Goal: Task Accomplishment & Management: Complete application form

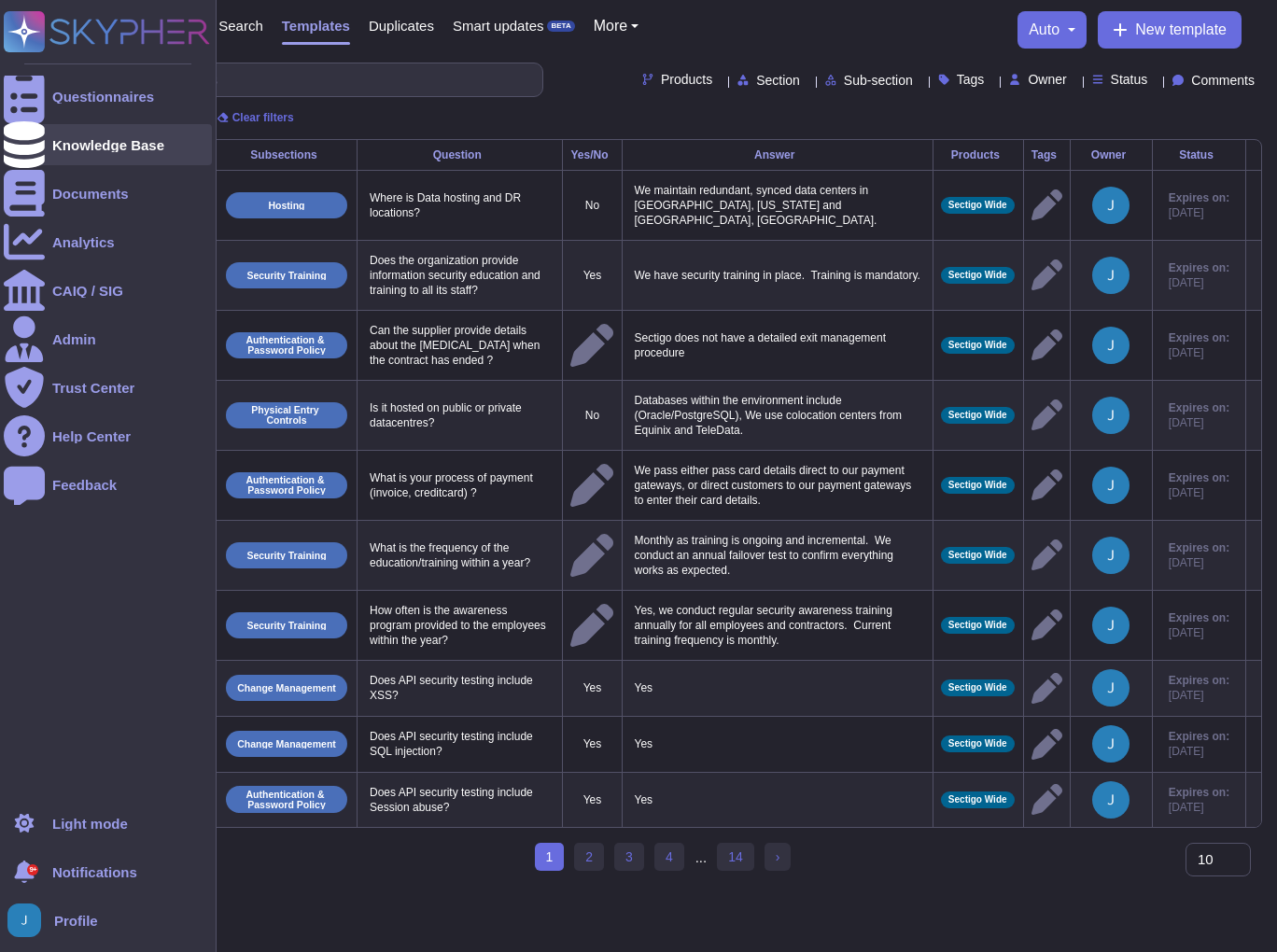
click at [131, 141] on div "Knowledge Base" at bounding box center [108, 145] width 112 height 14
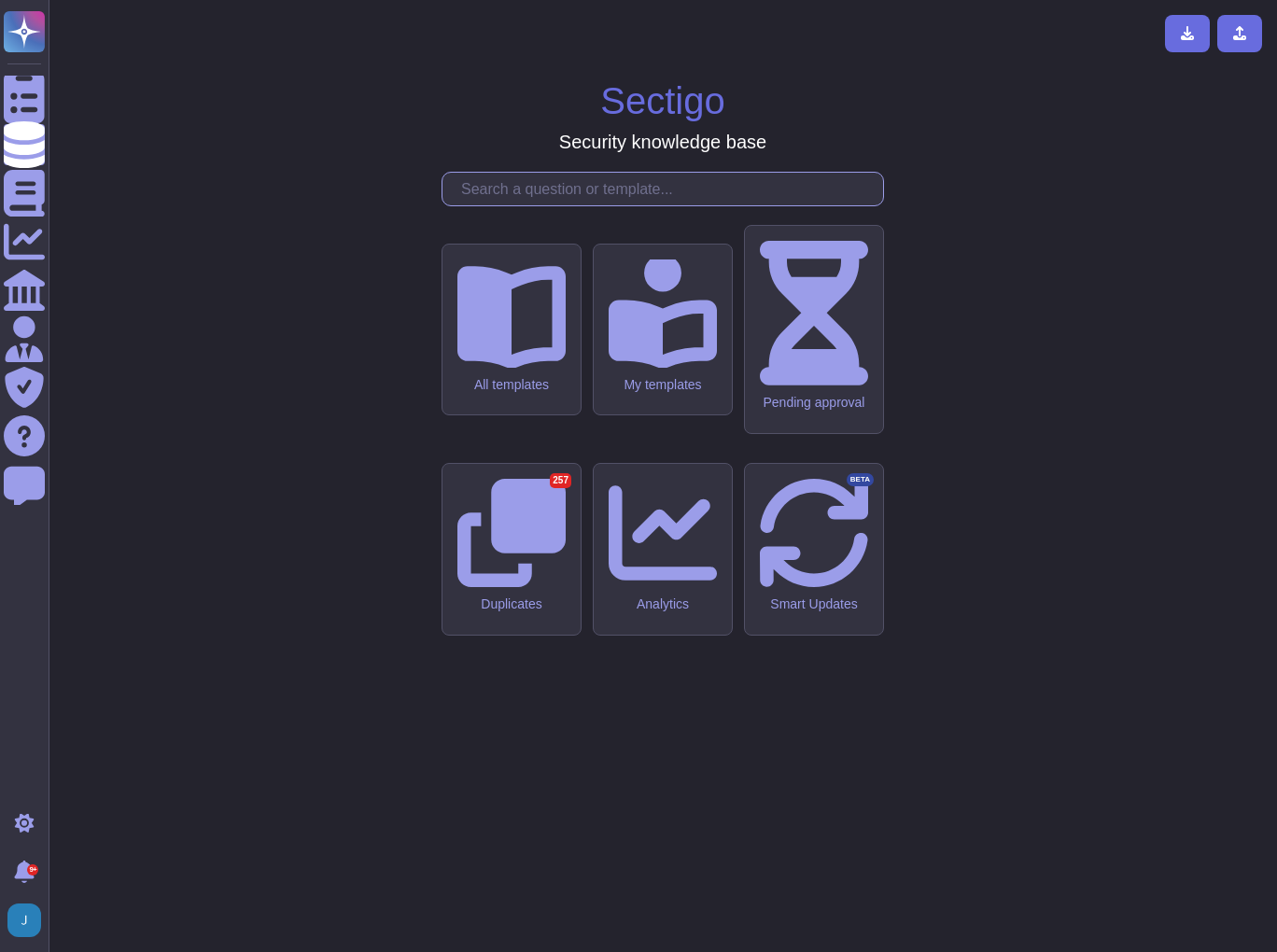
click at [709, 205] on input "text" at bounding box center [667, 189] width 431 height 33
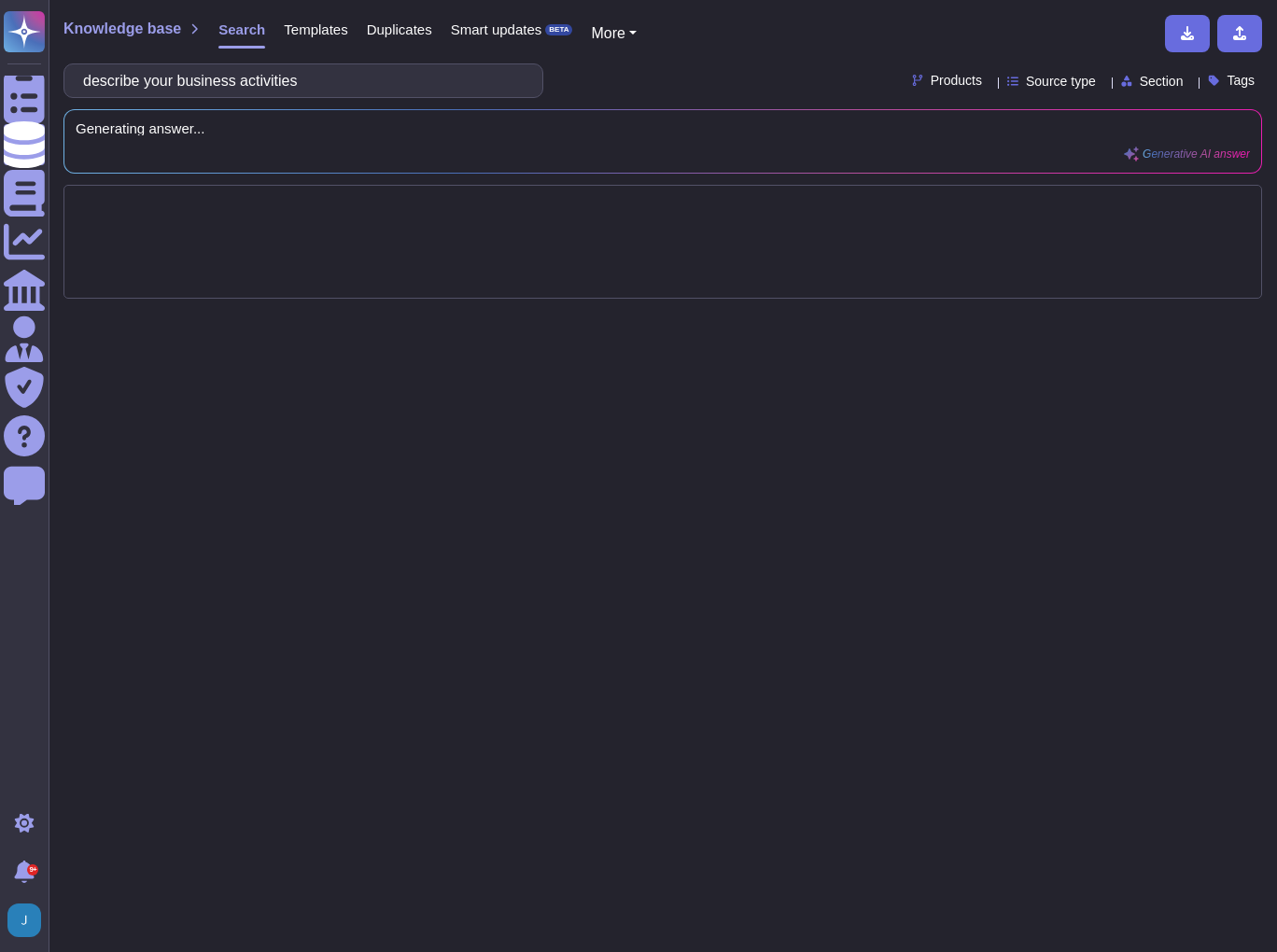
type input "describe your business activities"
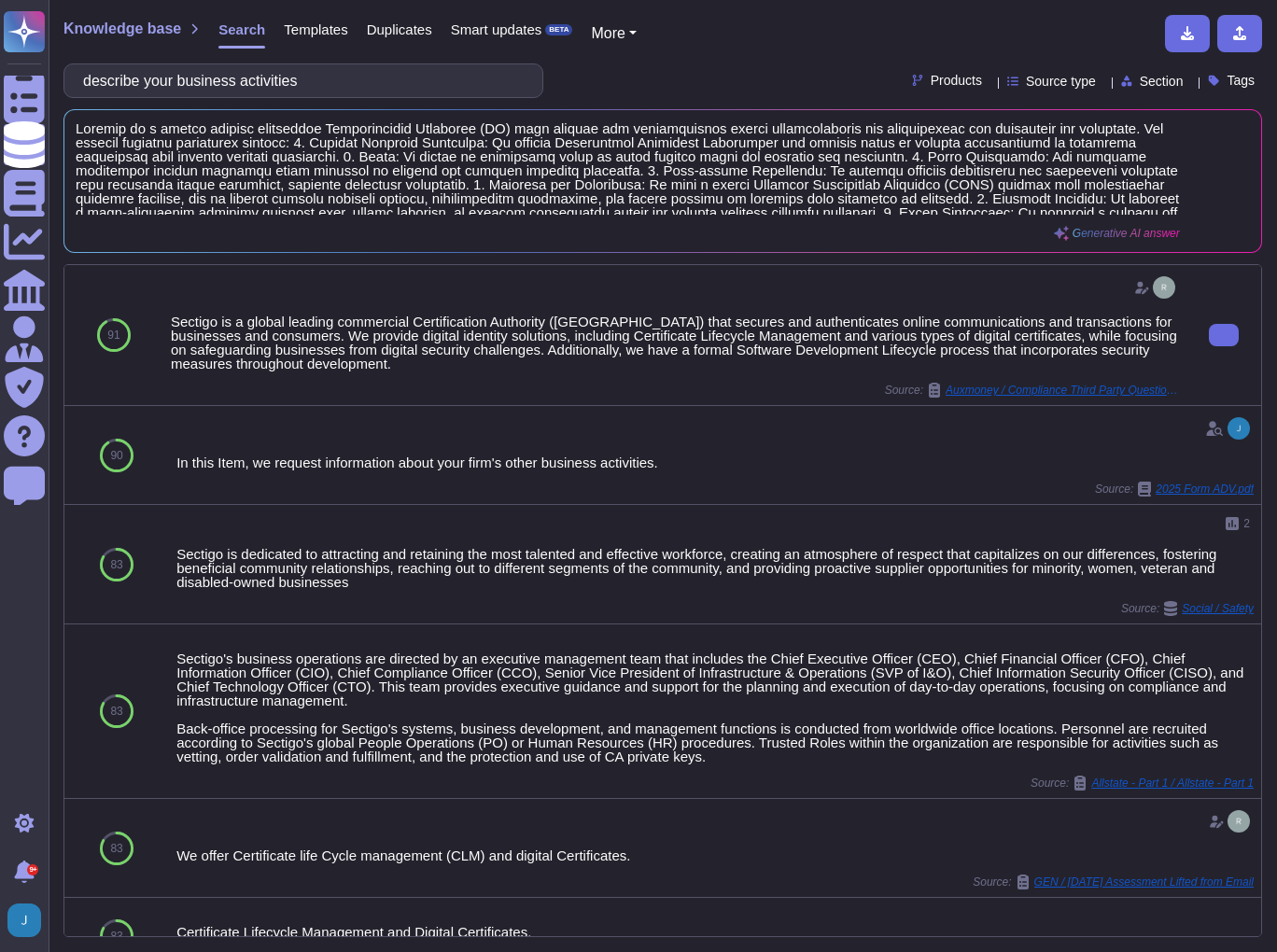
click at [493, 329] on div "Sectigo is a global leading commercial Certification Authority ([GEOGRAPHIC_DAT…" at bounding box center [675, 343] width 1008 height 56
click at [1224, 335] on icon at bounding box center [1224, 335] width 0 height 0
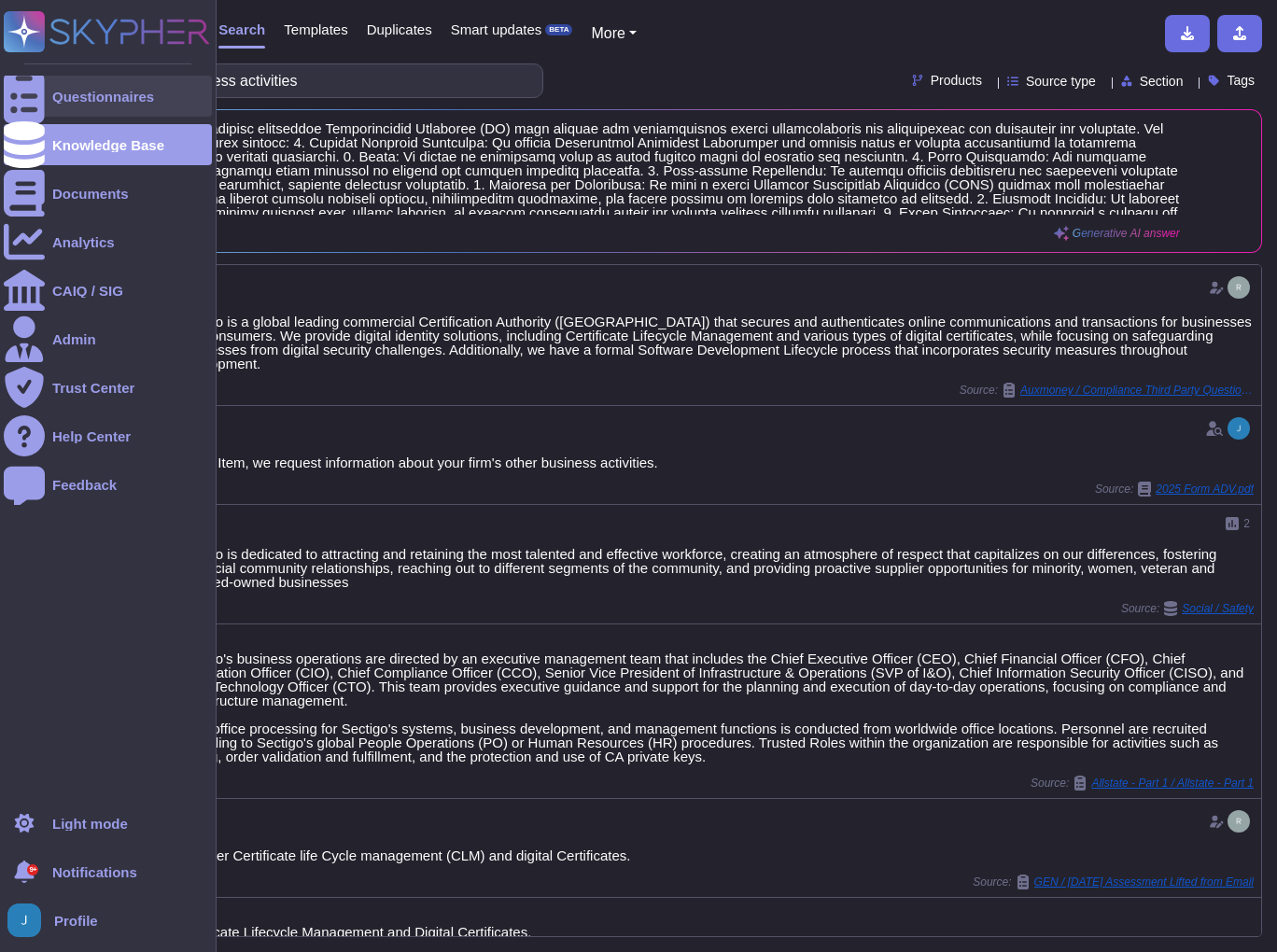
click at [96, 91] on div "Questionnaires" at bounding box center [103, 96] width 102 height 14
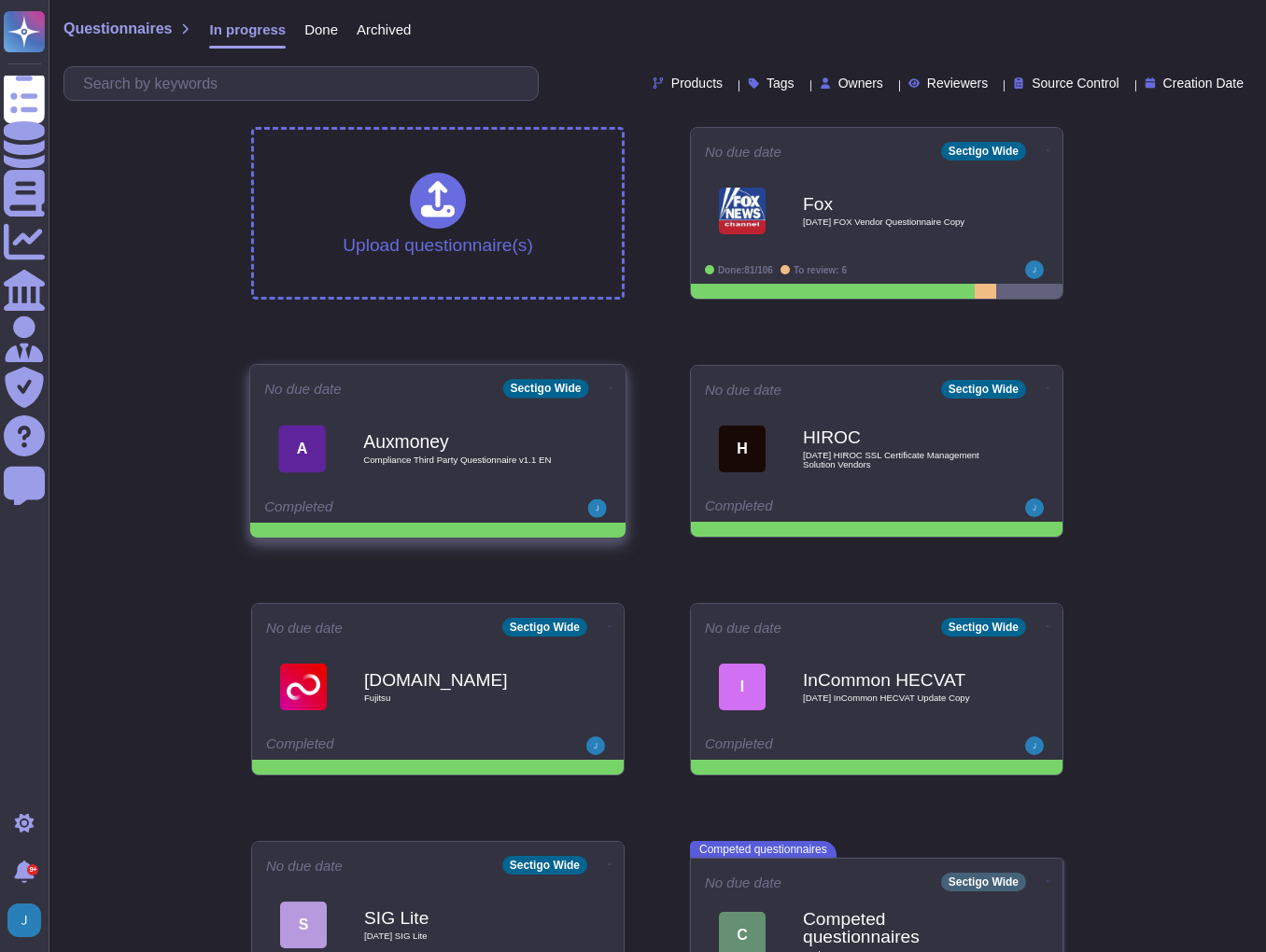
click at [610, 385] on icon at bounding box center [612, 387] width 4 height 5
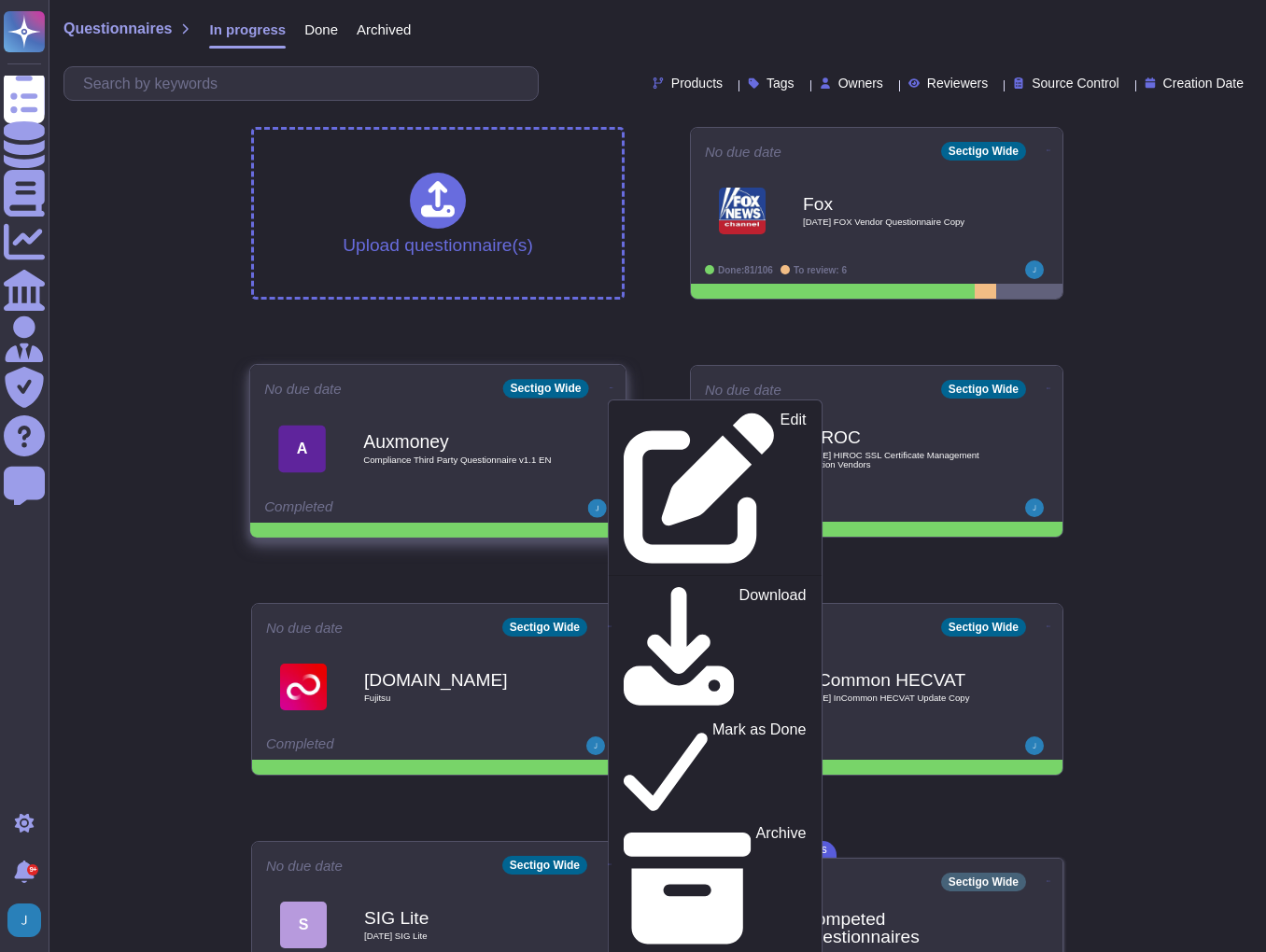
click at [446, 464] on span "Compliance Third Party Questionnaire v1.1 EN" at bounding box center [457, 460] width 189 height 9
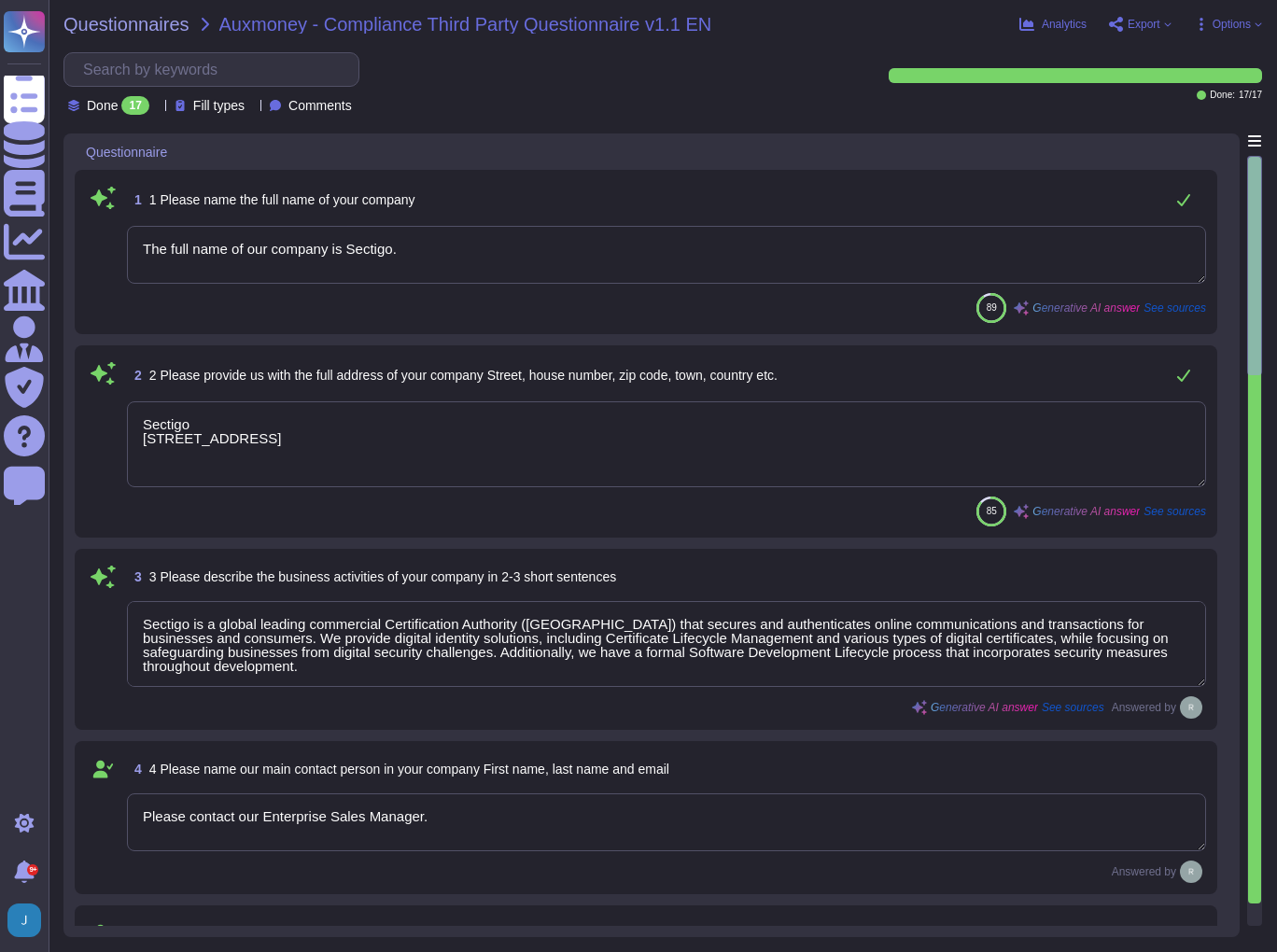
type textarea "The full name of our company is Sectigo."
type textarea "Sectigo [STREET_ADDRESS]"
type textarea "Sectigo is a global leading commercial Certification Authority ([GEOGRAPHIC_DAT…"
type textarea "Please contact our Enterprise Sales Manager."
type textarea "The tax ID of Sectigo is EU372028368."
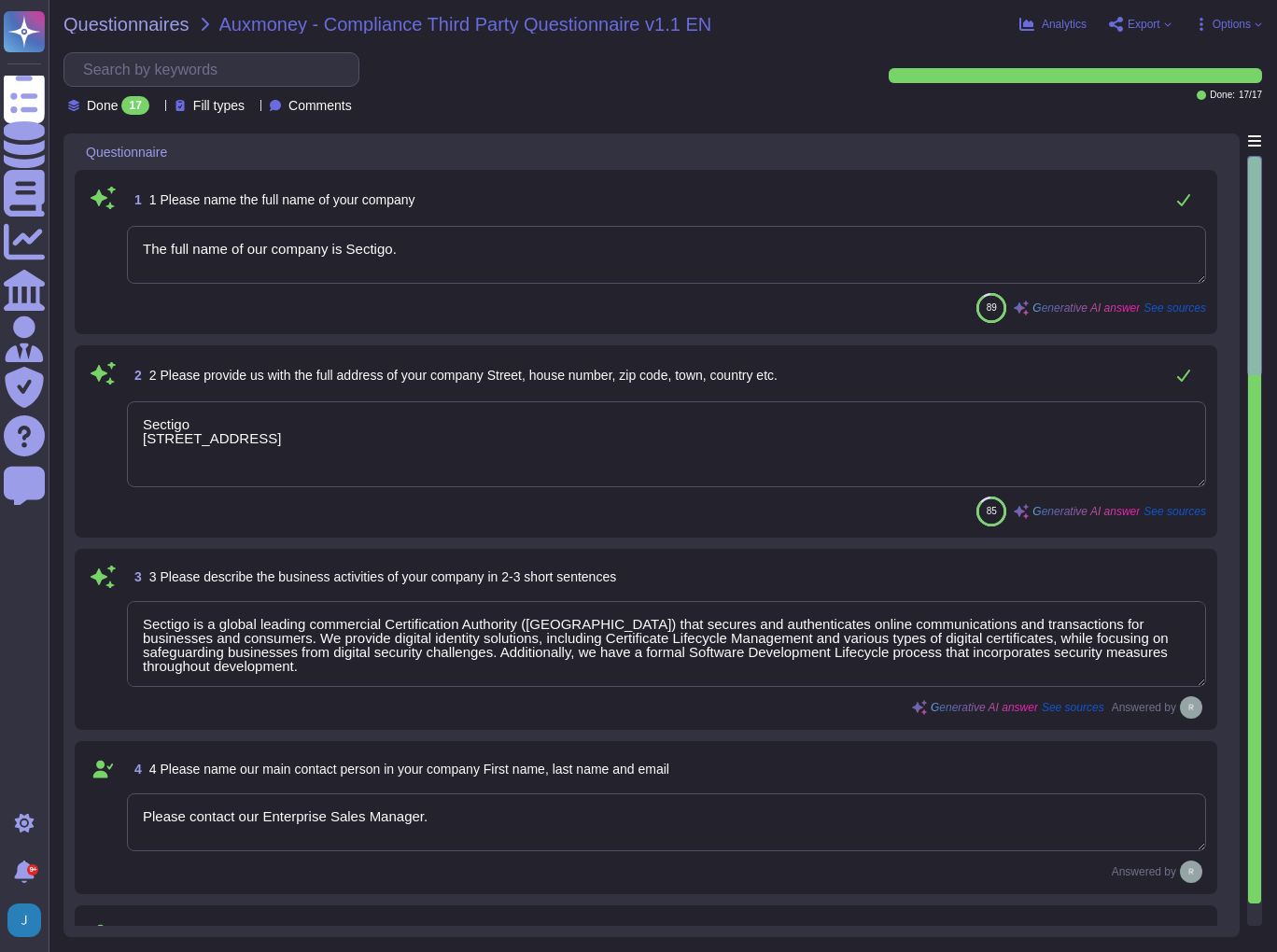
type textarea "No"
type textarea "Yes, the Company has a business presence in a high-risk jurisdiction, as it ope…"
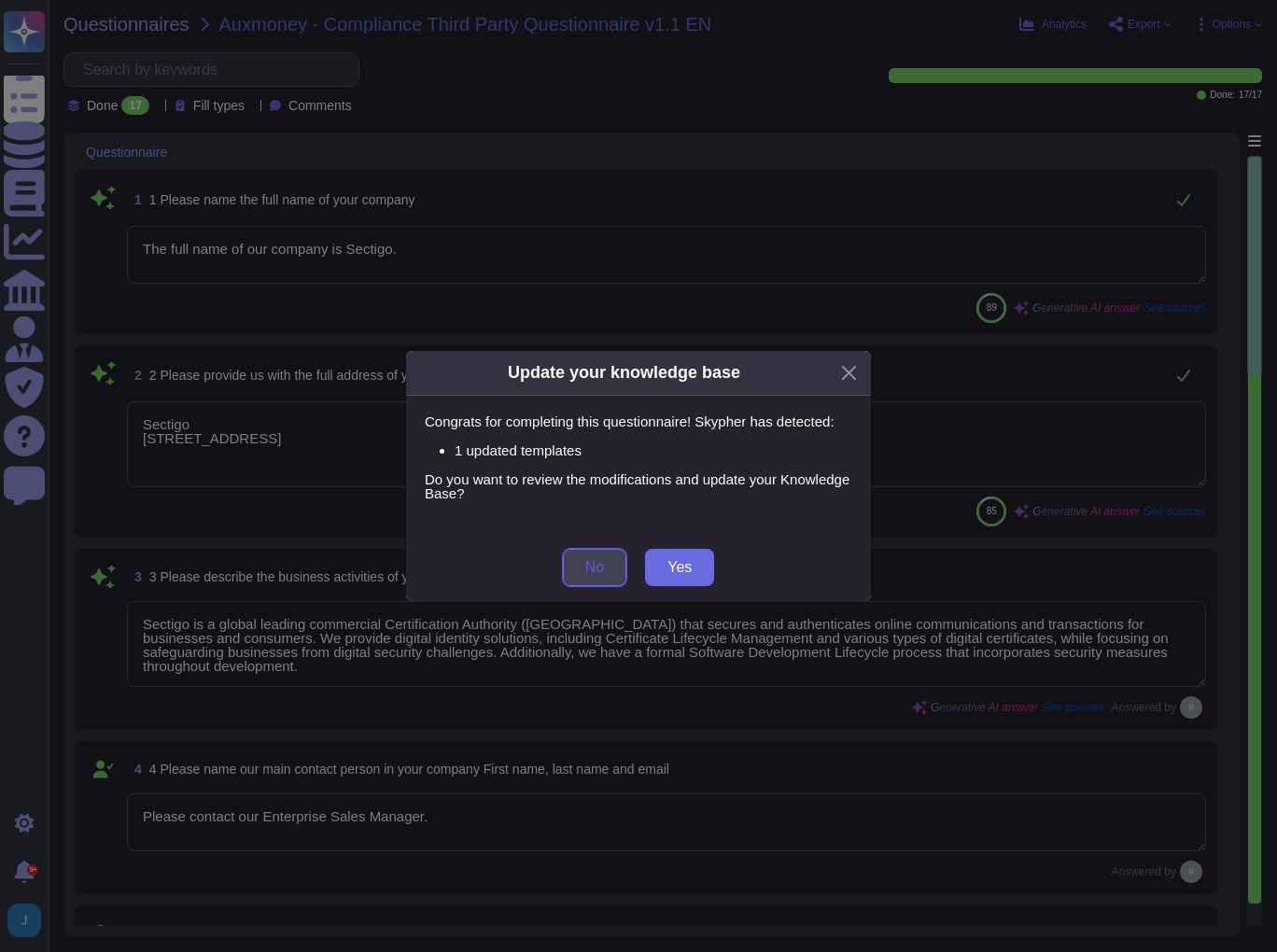
click at [582, 567] on button "No" at bounding box center [595, 567] width 63 height 37
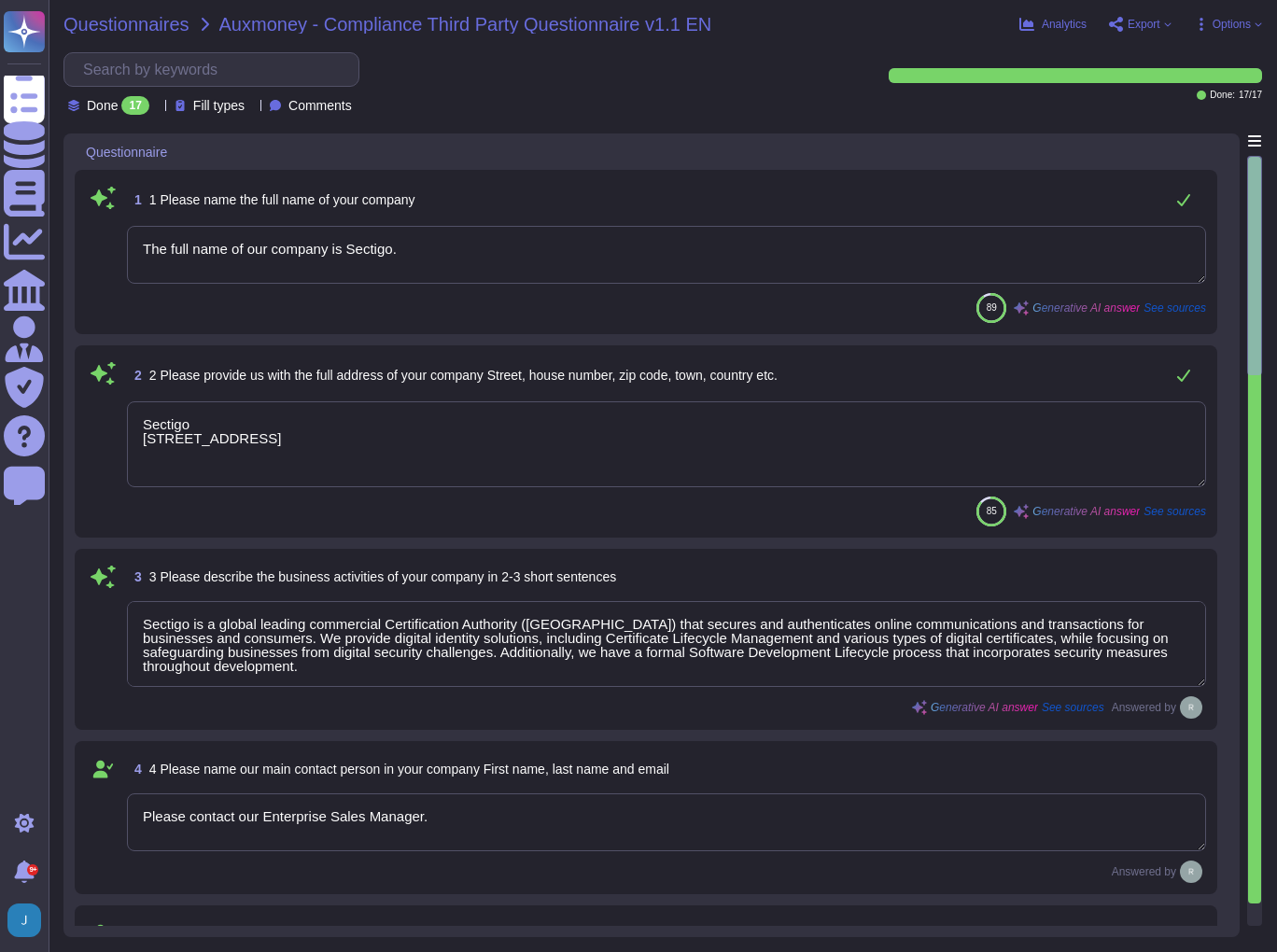
click at [159, 21] on span "Questionnaires" at bounding box center [126, 24] width 126 height 19
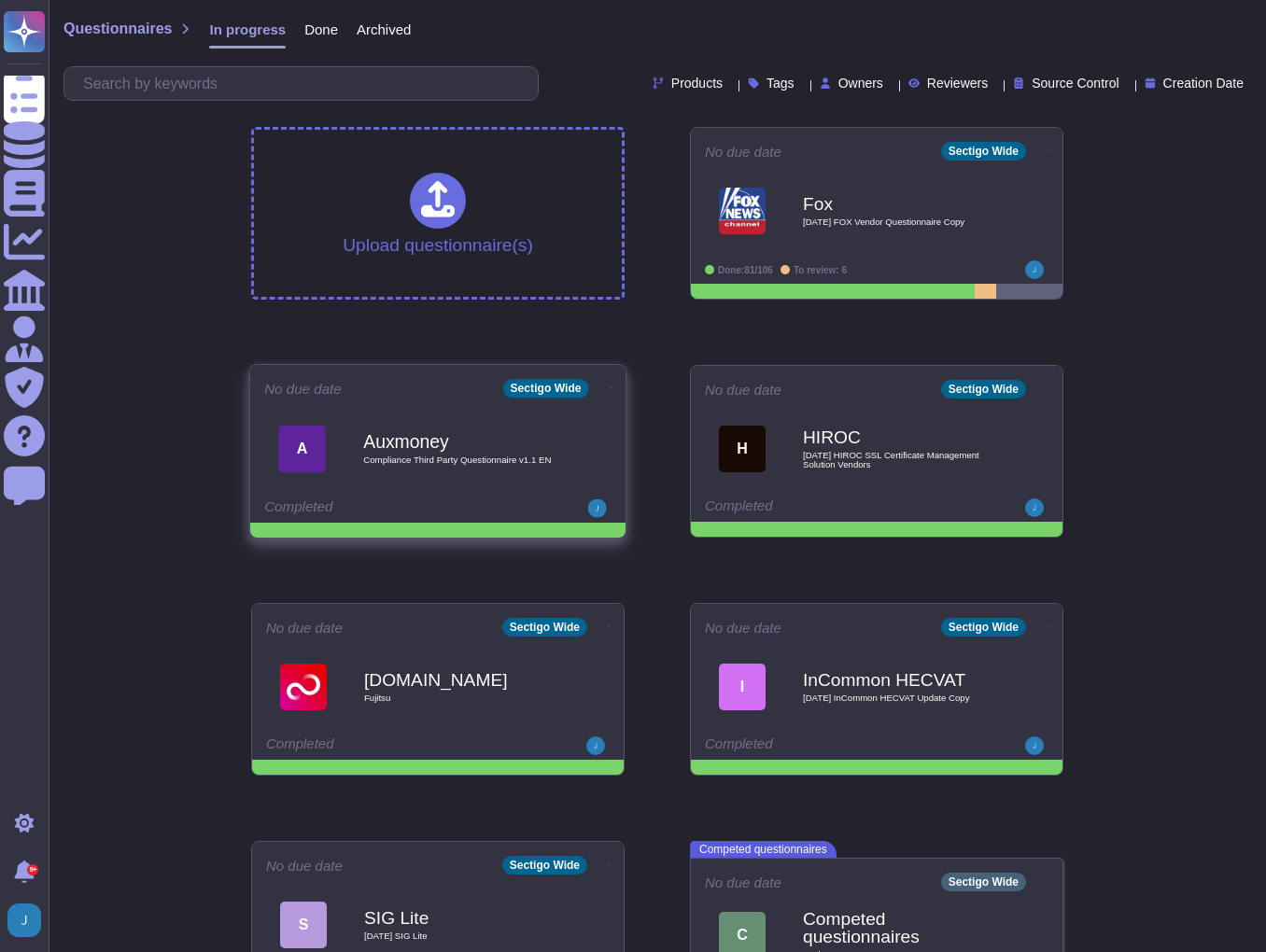
click at [610, 385] on icon at bounding box center [612, 387] width 4 height 5
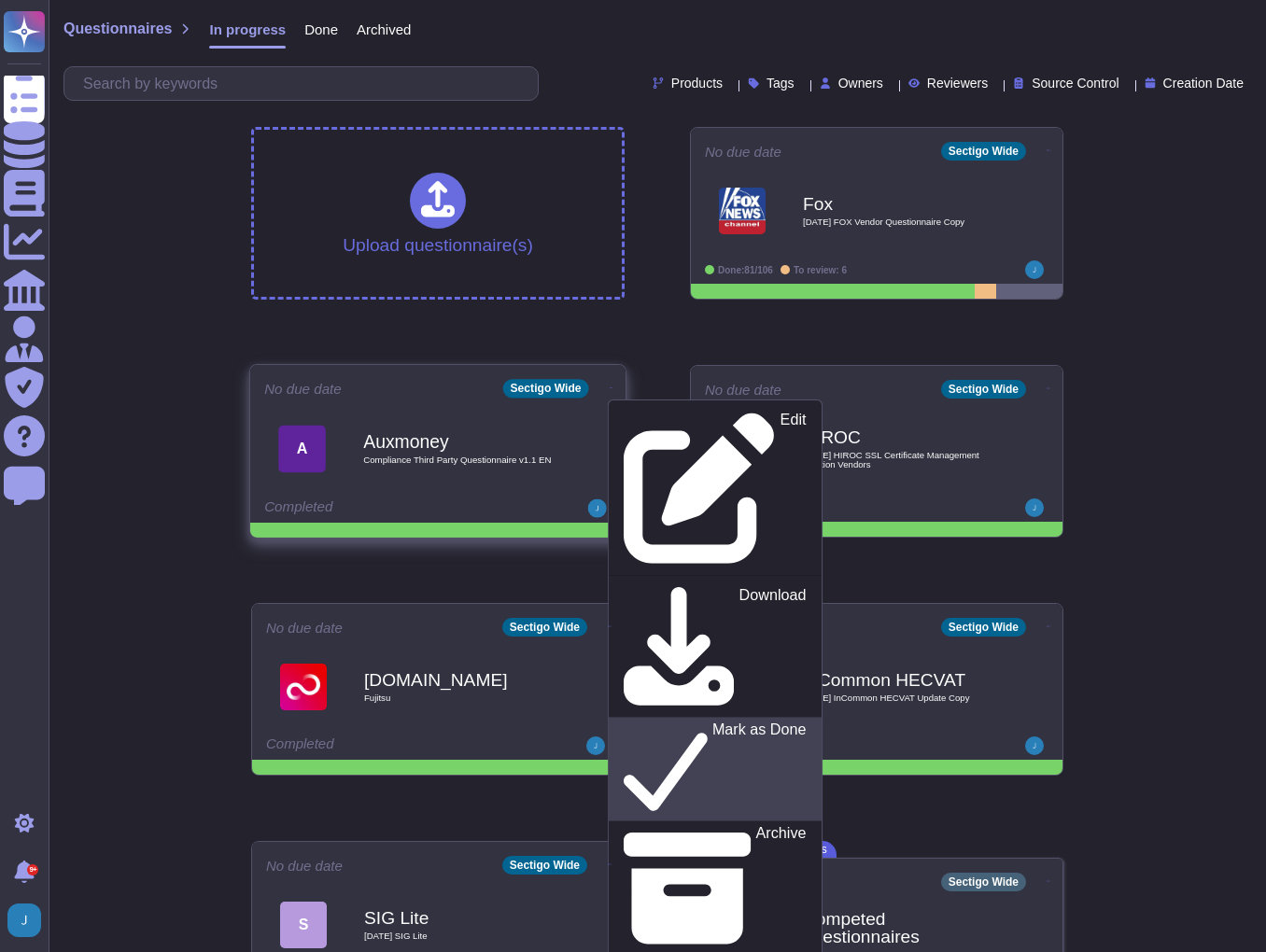
click at [712, 722] on p "Mark as Done" at bounding box center [759, 770] width 94 height 95
